Goal: Transaction & Acquisition: Purchase product/service

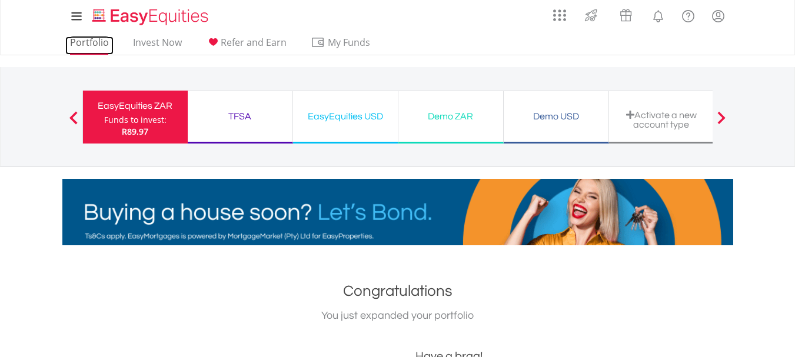
click at [94, 44] on link "Portfolio" at bounding box center [89, 46] width 48 height 18
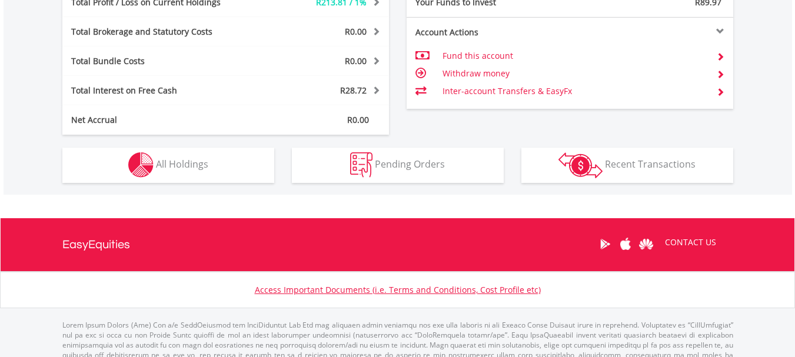
scroll to position [113, 224]
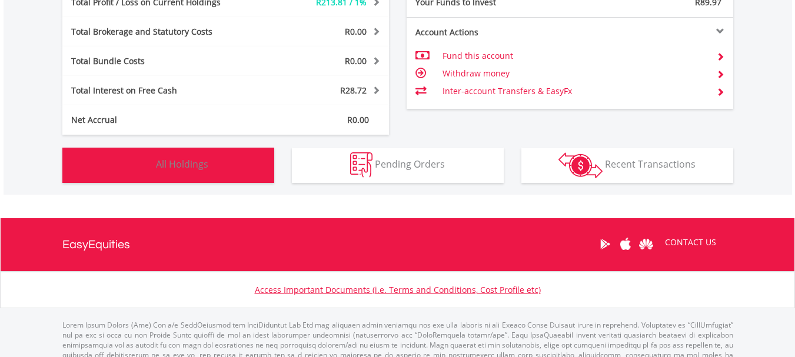
click at [183, 164] on span "All Holdings" at bounding box center [182, 164] width 52 height 13
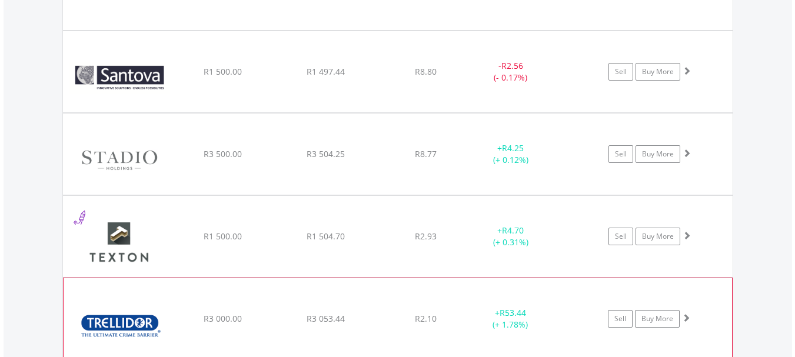
scroll to position [1238, 0]
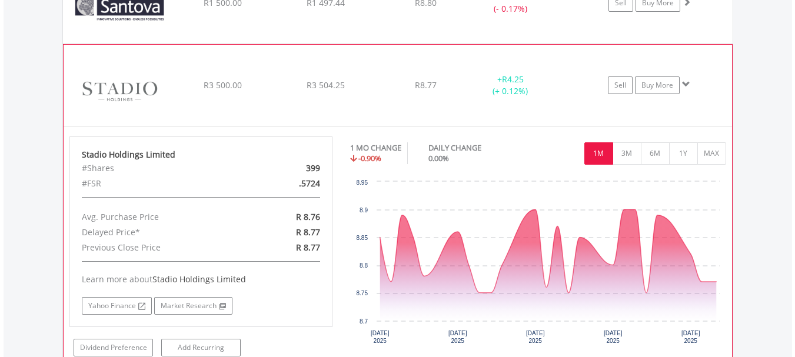
scroll to position [1356, 0]
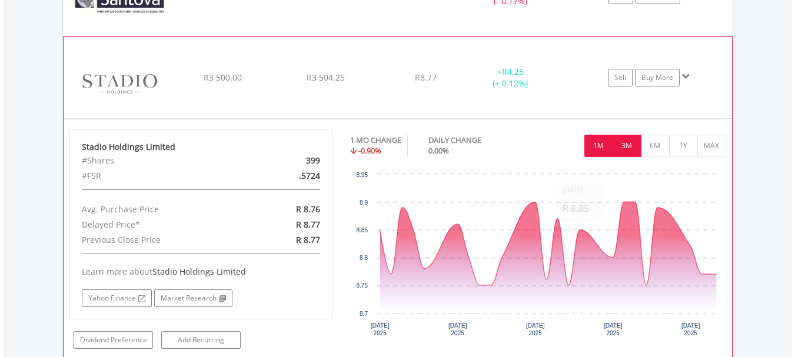
click at [627, 148] on button "3M" at bounding box center [627, 146] width 29 height 22
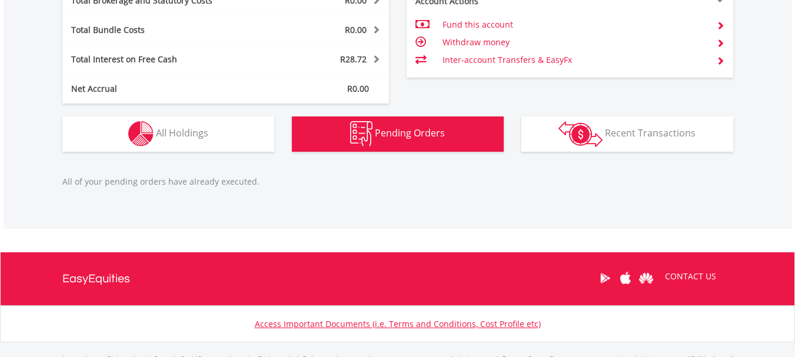
scroll to position [704, 0]
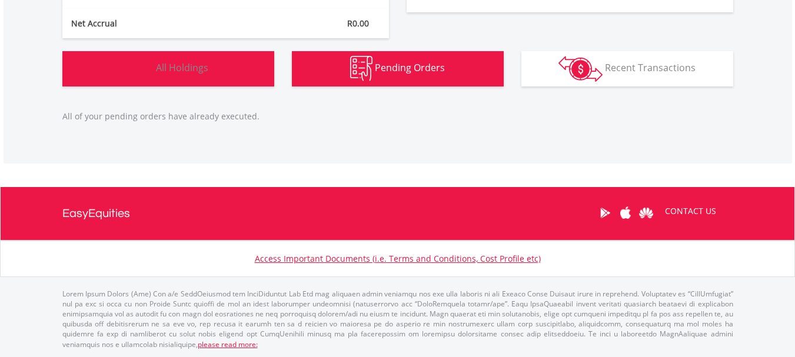
click at [190, 71] on span "All Holdings" at bounding box center [182, 67] width 52 height 13
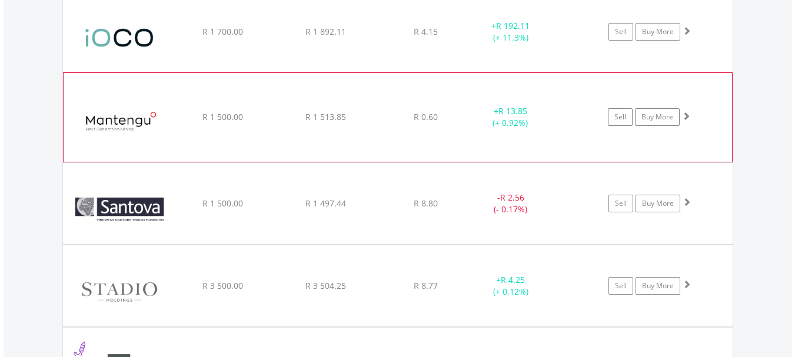
scroll to position [1356, 0]
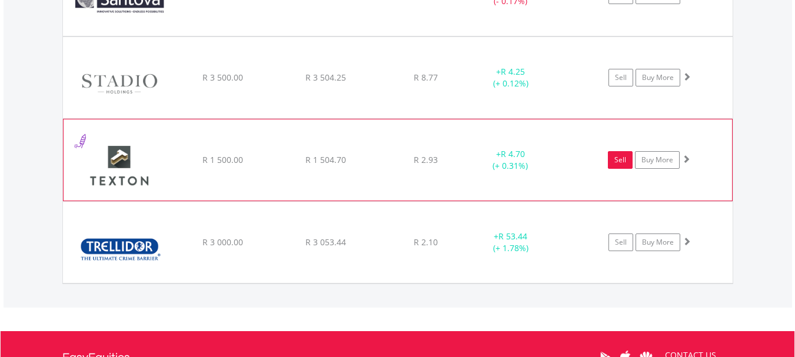
click at [618, 160] on link "Sell" at bounding box center [620, 160] width 25 height 18
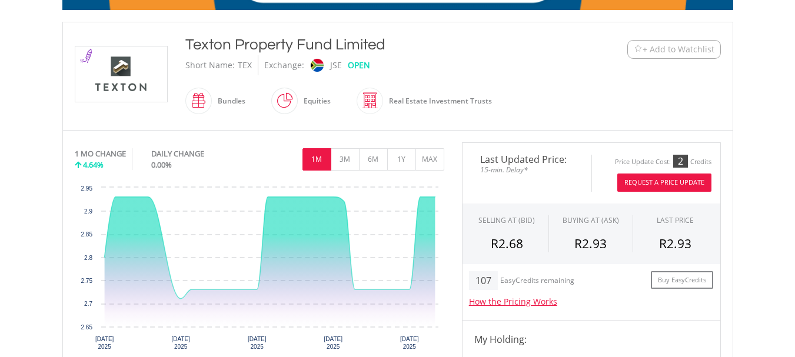
scroll to position [59, 0]
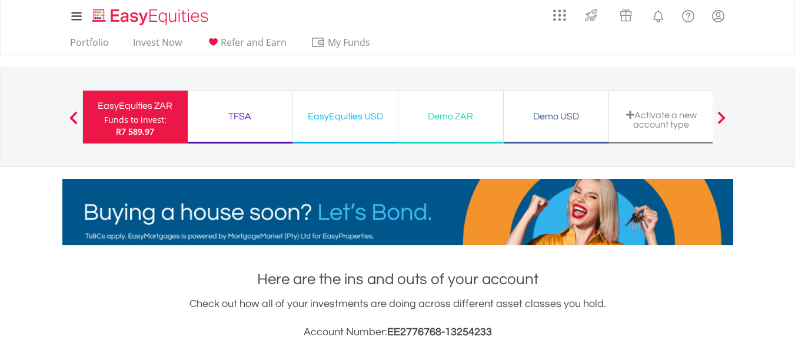
click at [138, 112] on div "EasyEquities ZAR" at bounding box center [135, 106] width 91 height 16
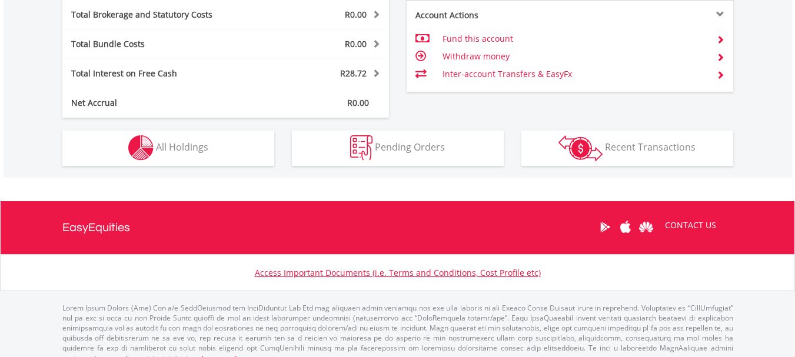
scroll to position [639, 0]
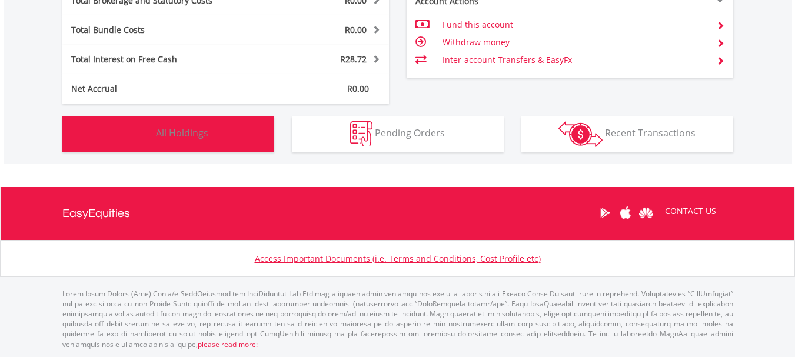
click at [187, 134] on span "All Holdings" at bounding box center [182, 133] width 52 height 13
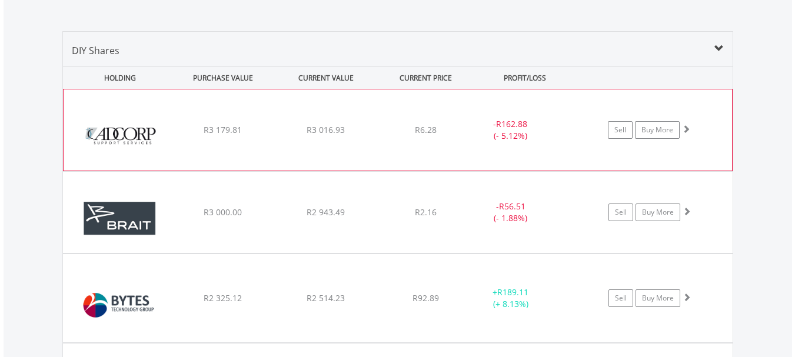
scroll to position [767, 0]
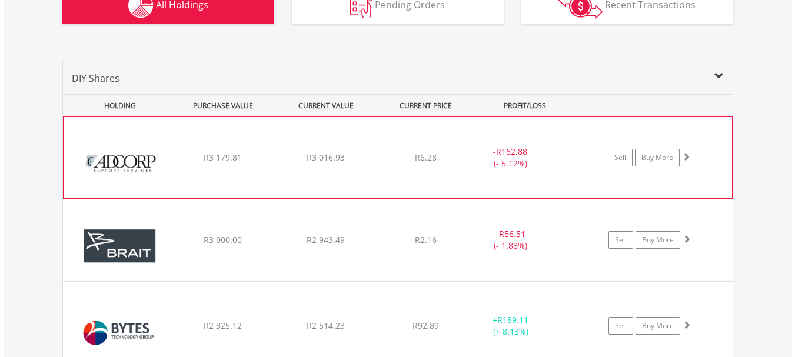
click at [446, 154] on div "R6.28" at bounding box center [426, 158] width 94 height 12
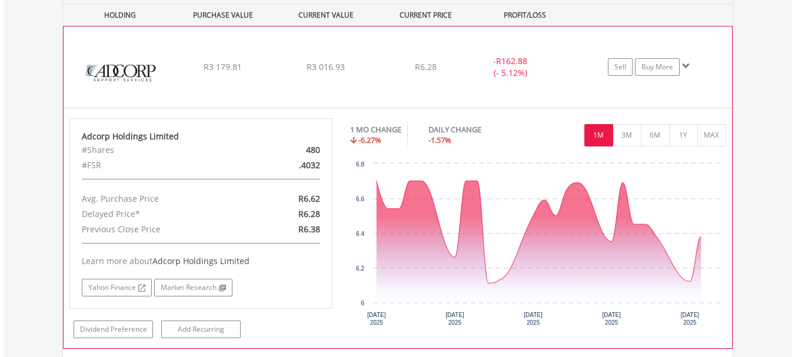
scroll to position [885, 0]
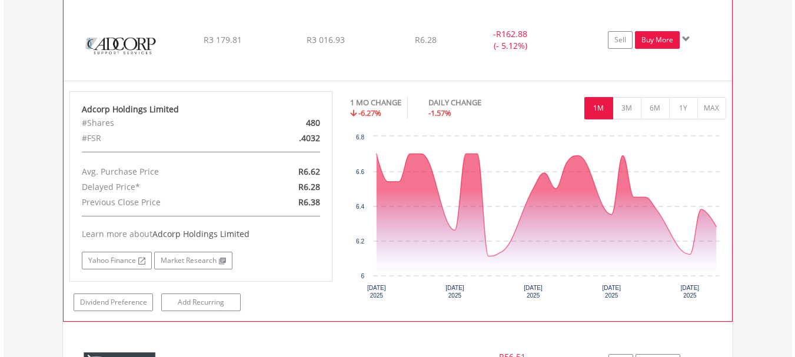
click at [660, 37] on link "Buy More" at bounding box center [657, 40] width 45 height 18
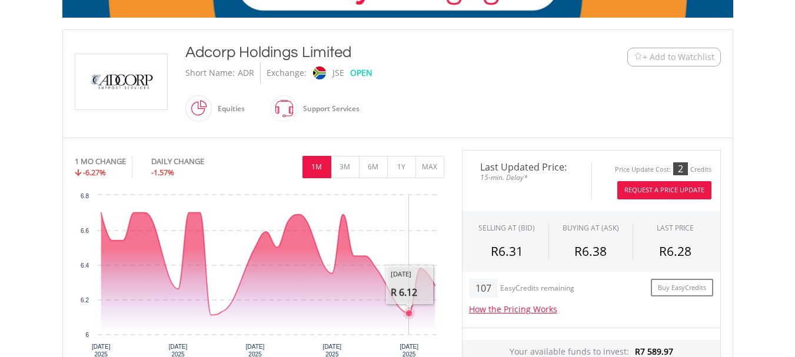
scroll to position [118, 0]
